Goal: Navigation & Orientation: Find specific page/section

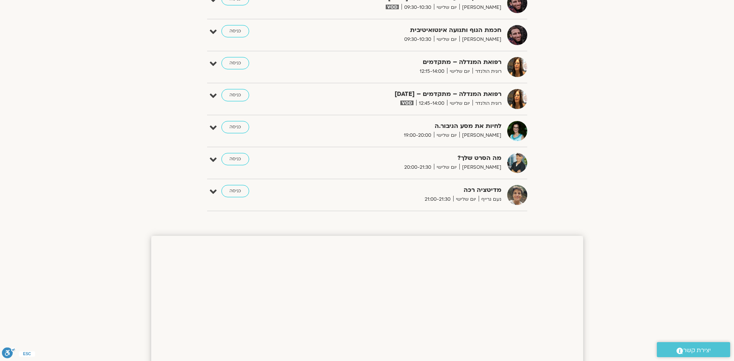
scroll to position [424, 0]
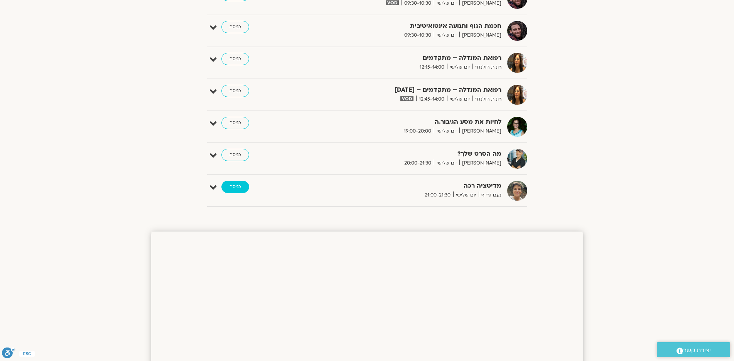
click at [236, 186] on link "כניסה" at bounding box center [235, 187] width 28 height 12
